Goal: Use online tool/utility: Utilize a website feature to perform a specific function

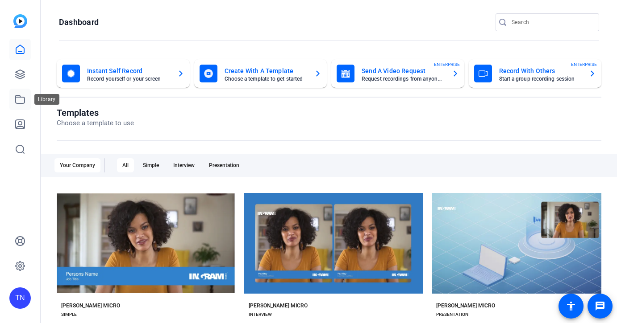
click at [21, 99] on icon at bounding box center [20, 99] width 11 height 11
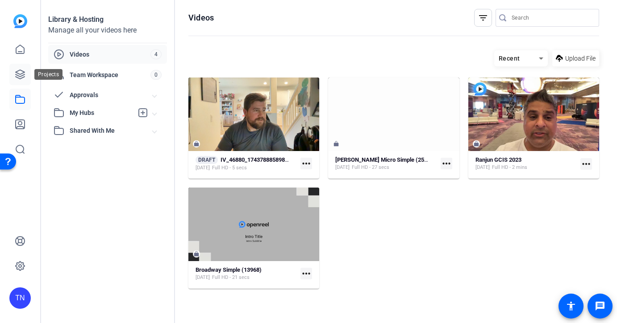
click at [22, 77] on icon at bounding box center [20, 74] width 11 height 11
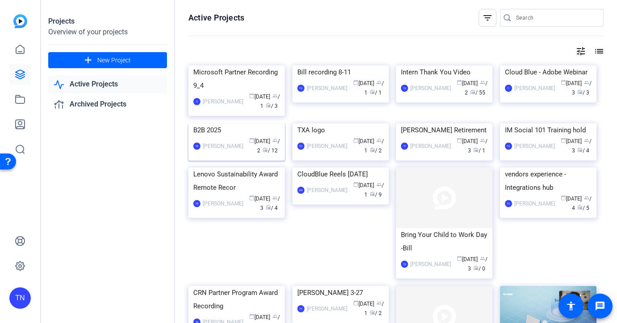
click at [231, 124] on img at bounding box center [236, 124] width 96 height 0
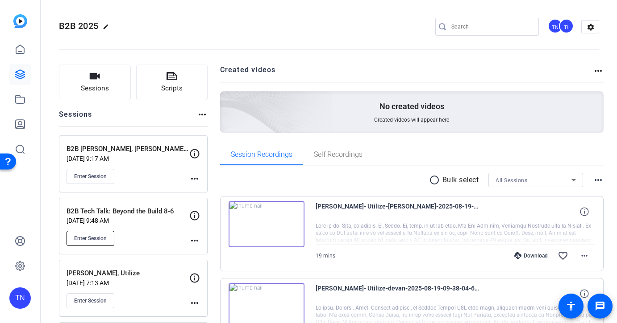
click at [100, 239] on span "Enter Session" at bounding box center [90, 238] width 33 height 7
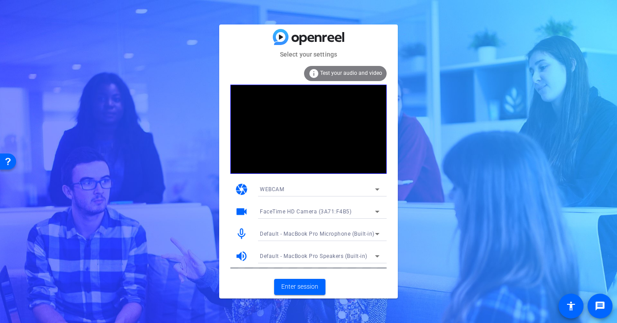
click at [376, 257] on icon at bounding box center [377, 257] width 4 height 2
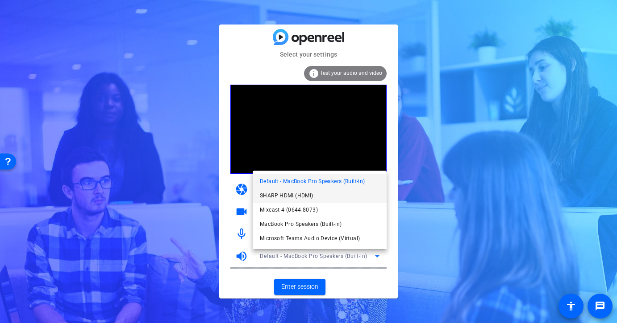
click at [362, 199] on mat-option "SHARP HDMI (HDMI)" at bounding box center [320, 196] width 134 height 14
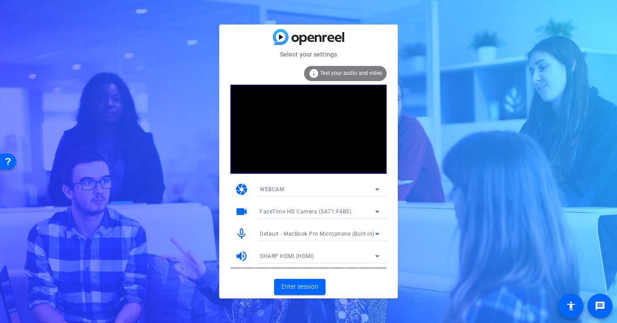
click at [374, 234] on icon at bounding box center [377, 234] width 11 height 11
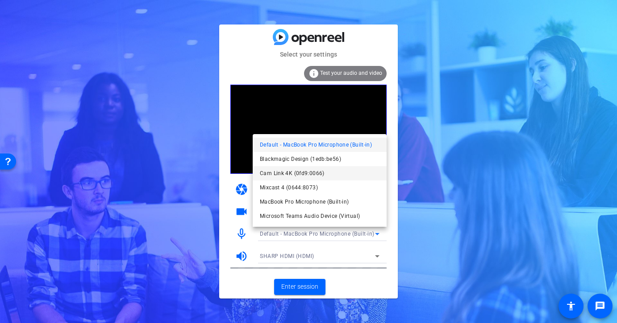
click at [364, 173] on mat-option "Cam Link 4K (0fd9:0066)" at bounding box center [320, 173] width 134 height 14
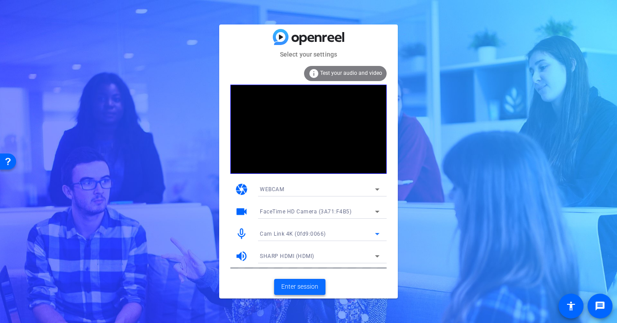
click at [301, 285] on span "Enter session" at bounding box center [299, 286] width 37 height 9
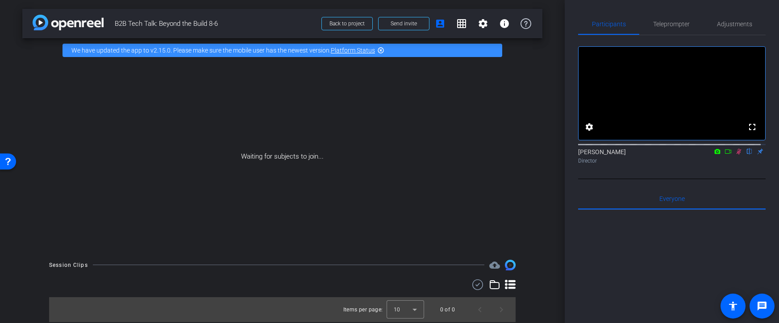
click at [616, 155] on icon at bounding box center [738, 152] width 7 height 6
click at [10, 100] on div "arrow_back B2B Tech Talk: Beyond the Build 8-6 Back to project Send invite acco…" at bounding box center [282, 161] width 564 height 323
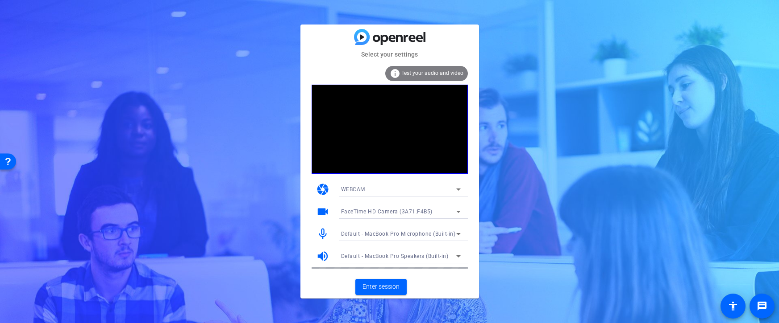
click at [456, 213] on icon at bounding box center [458, 212] width 11 height 11
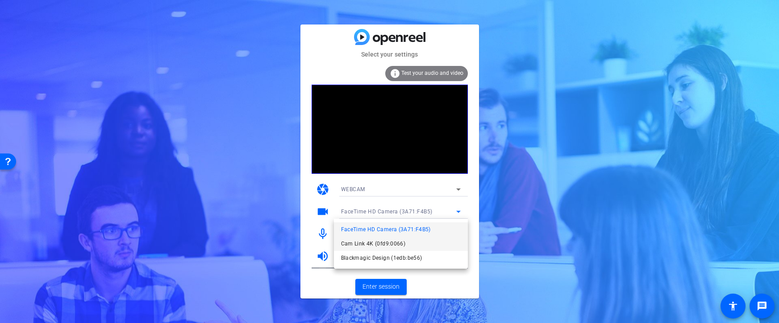
click at [410, 244] on mat-option "Cam Link 4K (0fd9:0066)" at bounding box center [401, 244] width 134 height 14
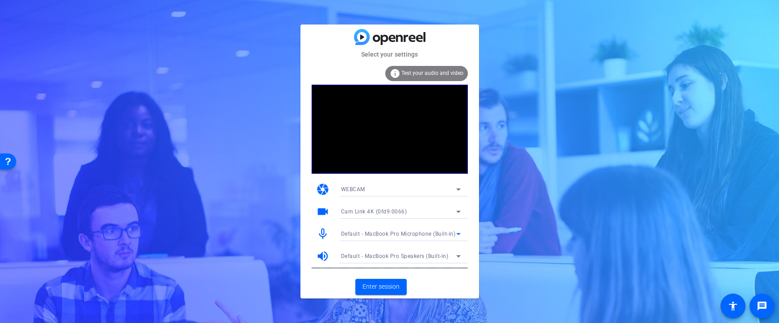
click at [452, 238] on div "Default - MacBook Pro Microphone (Built-in)" at bounding box center [398, 233] width 115 height 11
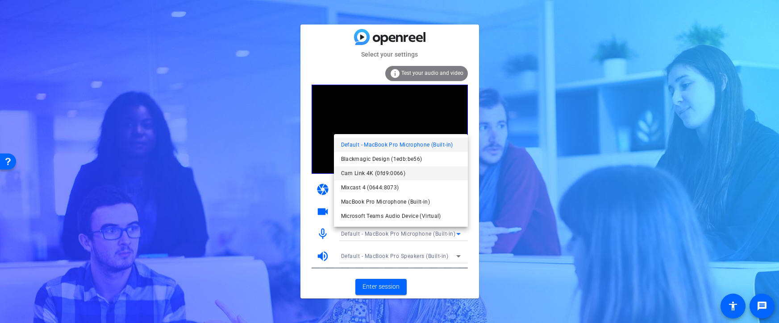
click at [442, 174] on mat-option "Cam Link 4K (0fd9:0066)" at bounding box center [401, 173] width 134 height 14
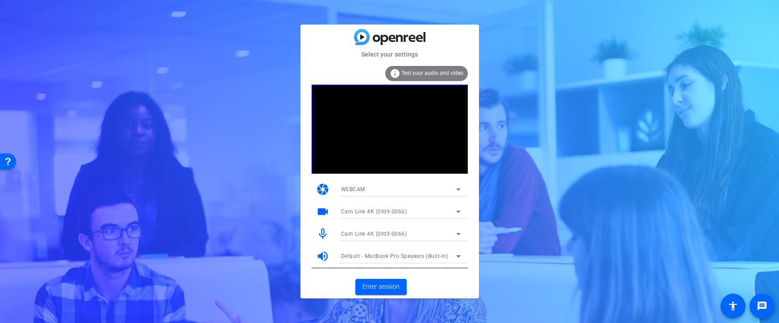
click at [429, 257] on span "Default - MacBook Pro Speakers (Built-in)" at bounding box center [395, 256] width 108 height 6
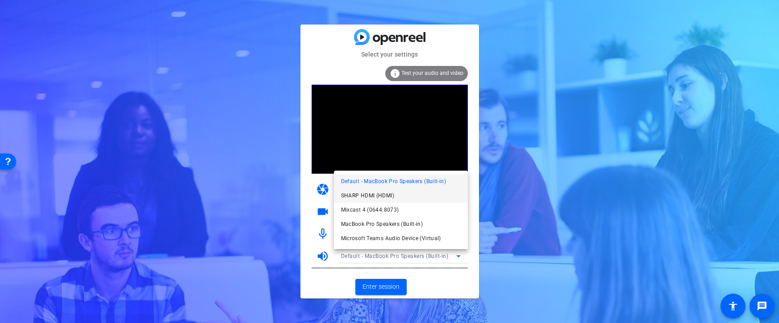
click at [421, 199] on mat-option "SHARP HDMI (HDMI)" at bounding box center [401, 196] width 134 height 14
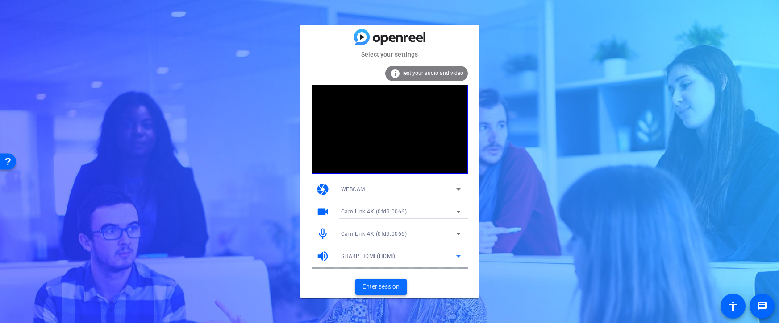
click at [383, 287] on span "Enter session" at bounding box center [380, 286] width 37 height 9
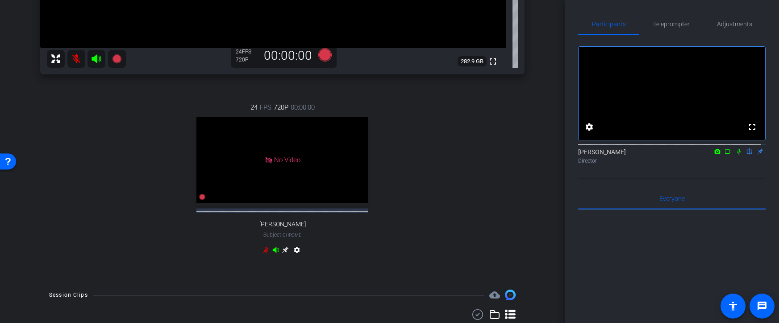
scroll to position [280, 0]
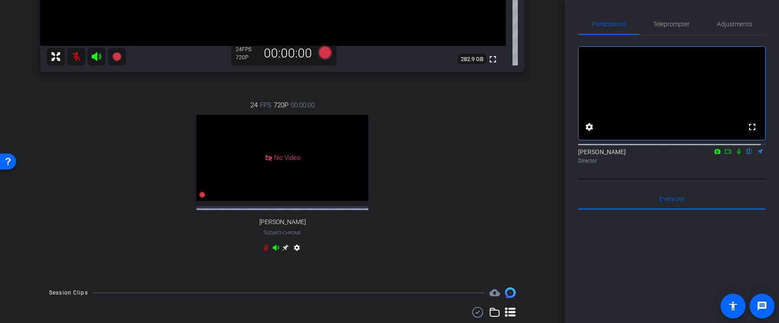
click at [282, 252] on icon at bounding box center [285, 248] width 7 height 7
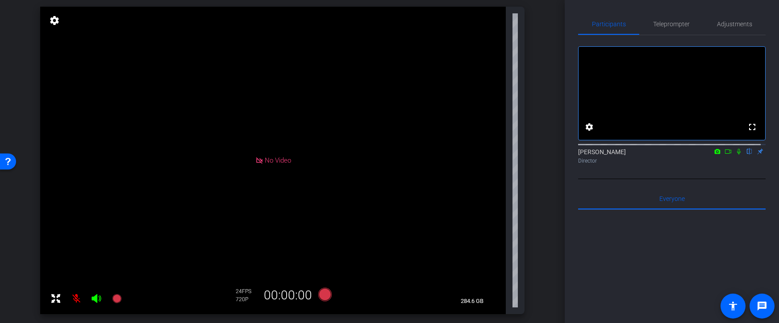
scroll to position [81, 0]
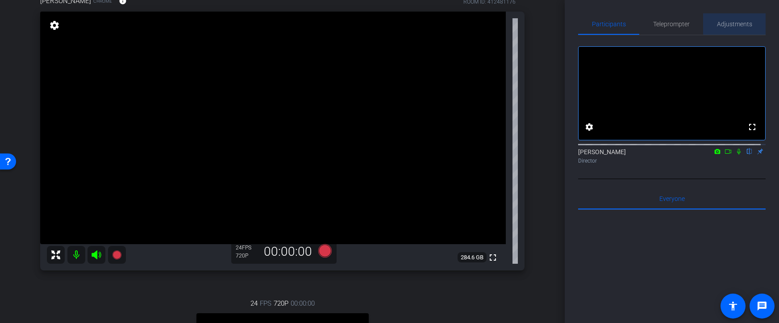
click at [616, 24] on span "Adjustments" at bounding box center [734, 24] width 35 height 6
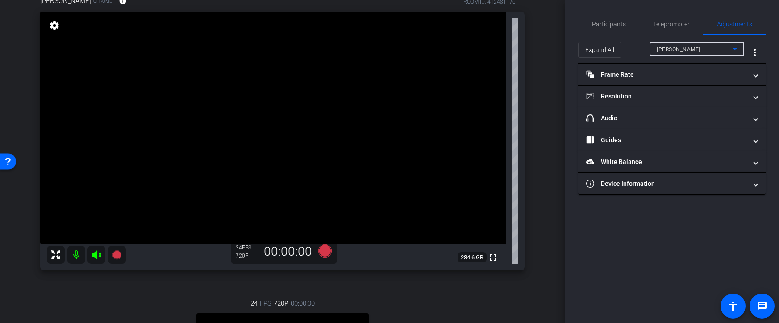
click at [616, 50] on icon at bounding box center [734, 49] width 11 height 11
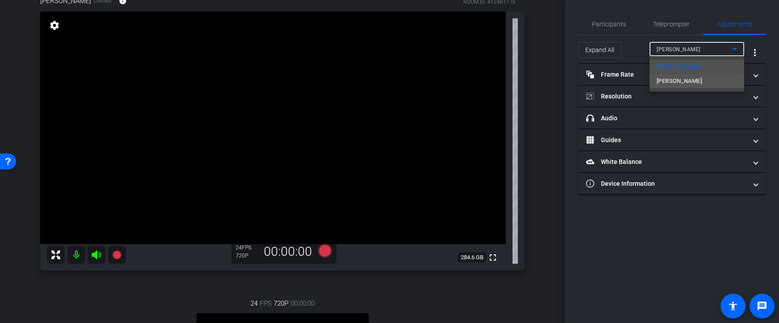
click at [616, 79] on mat-option "[PERSON_NAME]" at bounding box center [696, 81] width 95 height 14
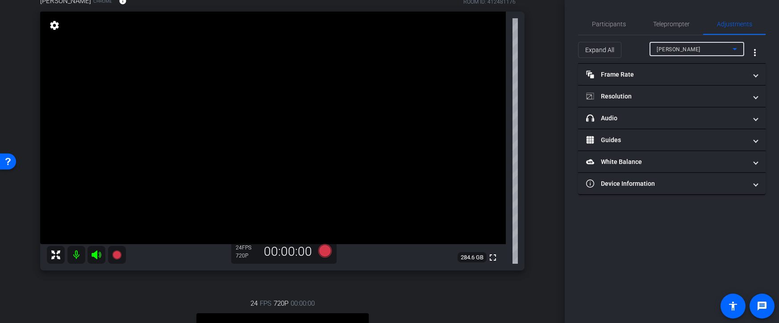
type input "11000"
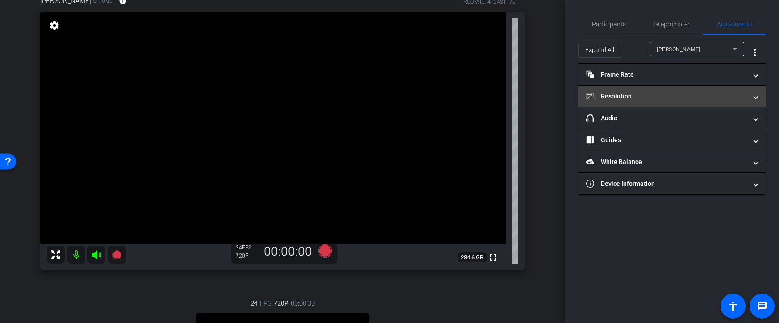
click at [616, 96] on mat-panel-title "Resolution" at bounding box center [666, 96] width 161 height 9
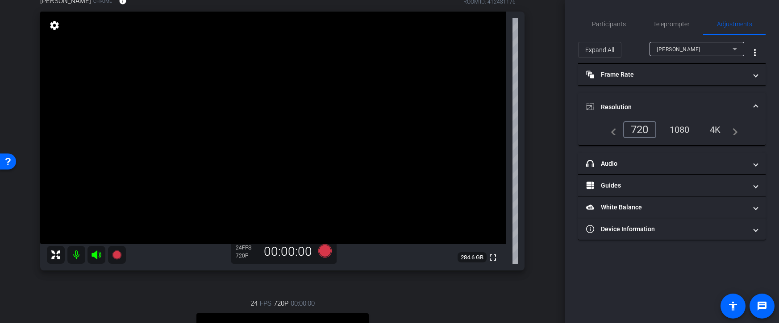
click at [616, 128] on div "1080" at bounding box center [679, 129] width 33 height 15
click at [612, 25] on span "Participants" at bounding box center [609, 24] width 34 height 6
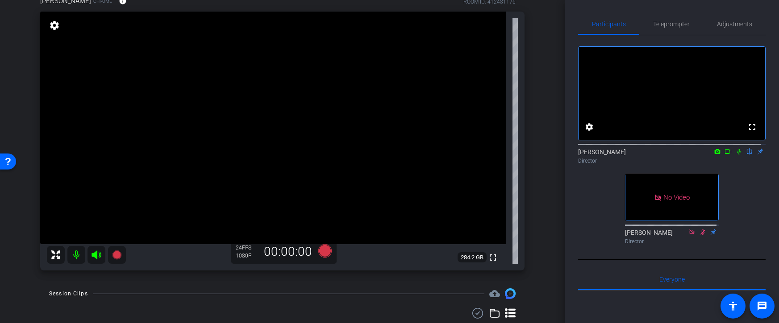
scroll to position [0, 0]
